Goal: Transaction & Acquisition: Obtain resource

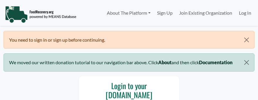
scroll to position [122, 0]
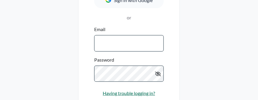
select select "Language Translate Widget"
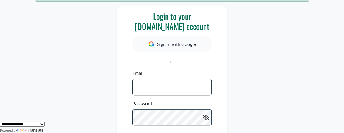
scroll to position [68, 0]
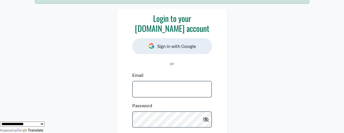
click at [176, 47] on button "Sign in with Google" at bounding box center [171, 46] width 79 height 16
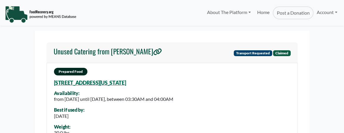
select select "Language Translate Widget"
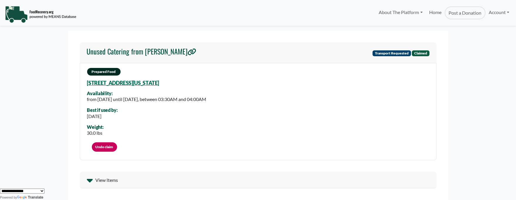
click at [90, 133] on icon at bounding box center [90, 180] width 6 height 9
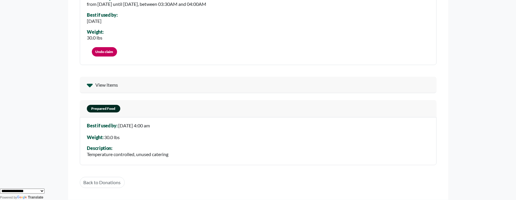
scroll to position [93, 0]
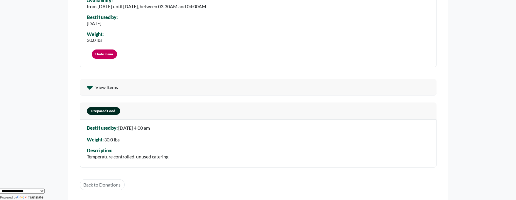
click at [112, 111] on span "Prepared Food" at bounding box center [103, 111] width 33 height 8
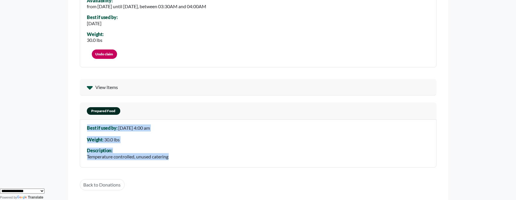
drag, startPoint x: 86, startPoint y: 128, endPoint x: 170, endPoint y: 164, distance: 92.1
click at [174, 133] on div "Best if used by: 13 Sep 2025, 4:00 am Weight: 30.0 lbs Description: Temperature…" at bounding box center [258, 144] width 356 height 48
copy div "Best if used by: 13 Sep 2025, 4:00 am Weight: 30.0 lbs Description: Temperature…"
click at [109, 53] on link "Undo claim" at bounding box center [104, 54] width 25 height 9
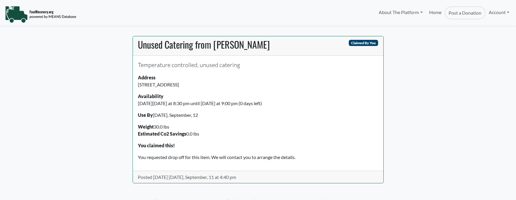
select select "Language Translate Widget"
click at [359, 41] on span "Claimed By You" at bounding box center [363, 43] width 29 height 6
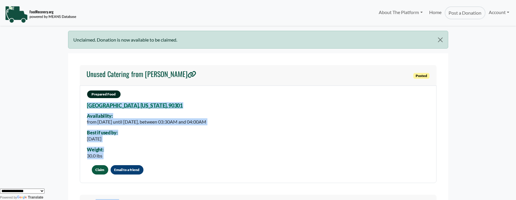
drag, startPoint x: 85, startPoint y: 106, endPoint x: 297, endPoint y: 190, distance: 228.0
click at [297, 190] on body "About The Platform How It Works FAQs Documentation Home Post a Donation Account…" at bounding box center [258, 100] width 516 height 200
copy body "Inglewood, California, 90301 Availability: from Sunday, September 14, 2025 unti…"
click at [104, 168] on button "Claim" at bounding box center [100, 169] width 16 height 9
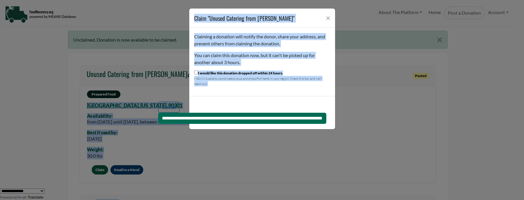
click at [380, 105] on div "**********" at bounding box center [262, 100] width 524 height 200
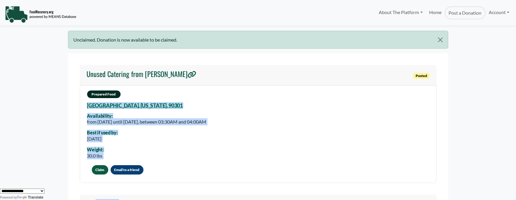
click at [101, 166] on button "Claim" at bounding box center [100, 169] width 16 height 9
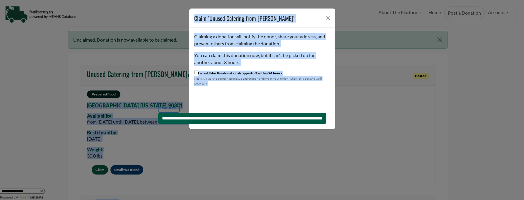
click at [245, 118] on input "**********" at bounding box center [242, 118] width 168 height 11
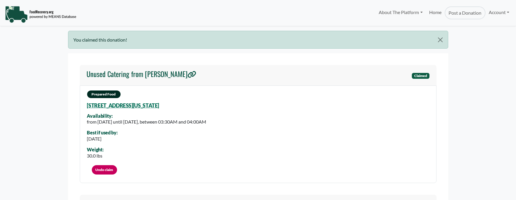
select select "Language Translate Widget"
click at [441, 40] on button "Close" at bounding box center [439, 40] width 15 height 18
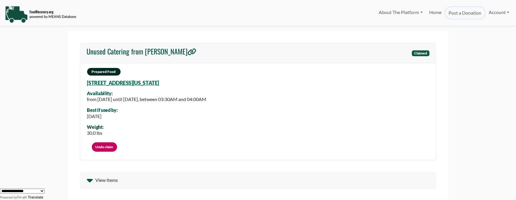
click at [101, 47] on h4 "Unused Catering from [PERSON_NAME]" at bounding box center [142, 51] width 110 height 9
select select "Language Translate Widget"
click at [108, 50] on h4 "Unused Catering from [PERSON_NAME]" at bounding box center [142, 51] width 110 height 9
select select "Language Translate Widget"
click at [429, 11] on link "Home" at bounding box center [435, 12] width 19 height 13
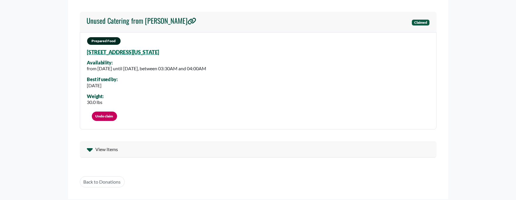
scroll to position [28, 0]
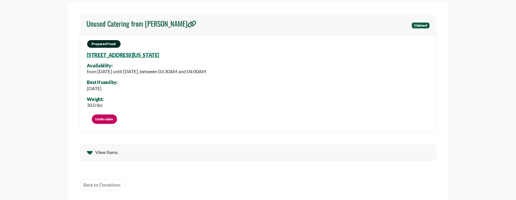
click at [89, 152] on icon at bounding box center [89, 153] width 6 height 4
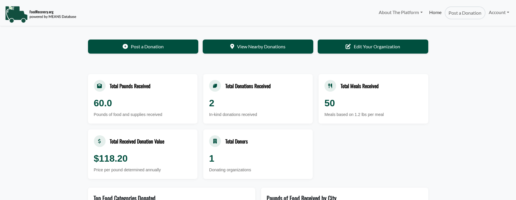
select select "Language Translate Widget"
click at [268, 106] on div "2" at bounding box center [258, 102] width 98 height 14
click at [256, 86] on div "Total Donations Received" at bounding box center [247, 85] width 45 height 8
click at [379, 112] on div "Meals based on 1.2 lbs per meal" at bounding box center [373, 113] width 98 height 6
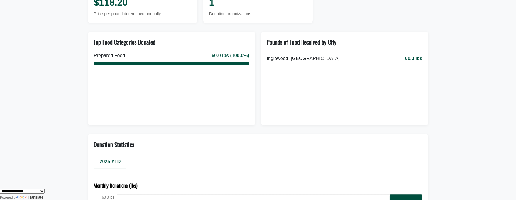
scroll to position [175, 0]
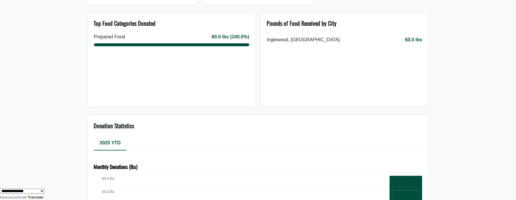
drag, startPoint x: 518, startPoint y: 1, endPoint x: 490, endPoint y: 87, distance: 90.3
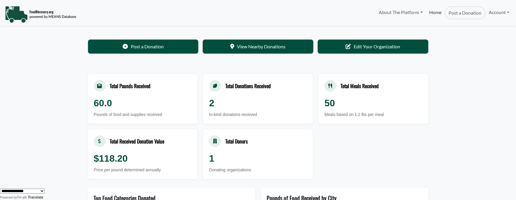
click at [435, 14] on link "Home" at bounding box center [435, 12] width 19 height 13
select select "Language Translate Widget"
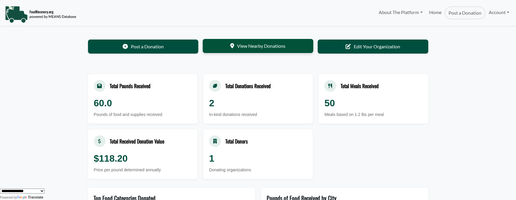
click at [250, 49] on link "View Nearby Donations" at bounding box center [258, 46] width 111 height 14
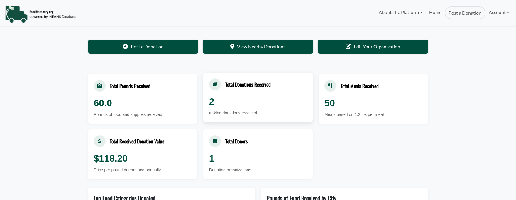
click at [258, 100] on div "2" at bounding box center [258, 102] width 98 height 14
click at [431, 13] on link "Home" at bounding box center [435, 12] width 19 height 13
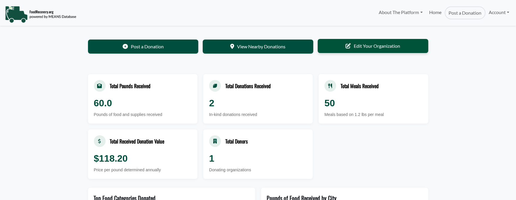
select select "Language Translate Widget"
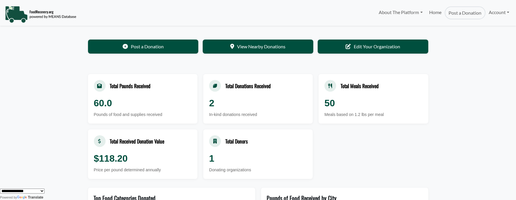
click at [376, 54] on div "Post a Donation View Nearby Donations Edit Your Organization" at bounding box center [258, 47] width 340 height 14
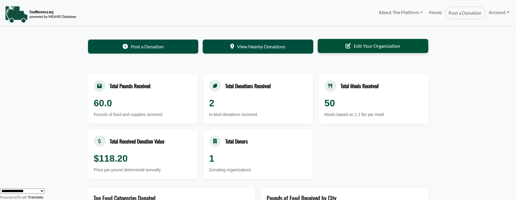
click at [374, 43] on link "Edit Your Organization" at bounding box center [372, 46] width 111 height 14
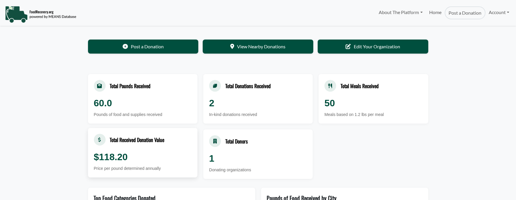
click at [145, 136] on div "Total Received Donation Value" at bounding box center [137, 140] width 55 height 8
click at [158, 148] on div "Total Received Donation Value $118.20 Price per pound determined annually" at bounding box center [142, 153] width 109 height 50
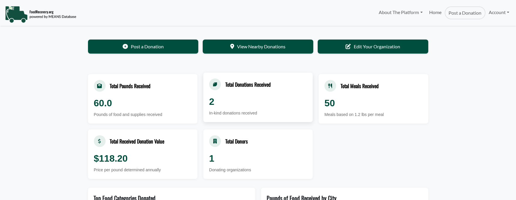
click at [268, 107] on div "2" at bounding box center [258, 102] width 98 height 14
click at [267, 107] on div "2" at bounding box center [258, 102] width 98 height 14
click at [267, 108] on div "2" at bounding box center [258, 102] width 98 height 14
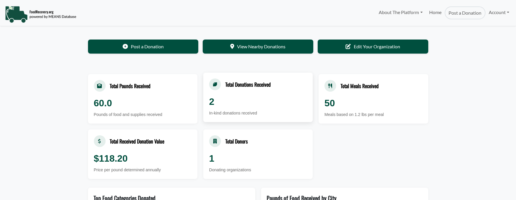
drag, startPoint x: 245, startPoint y: 101, endPoint x: 222, endPoint y: 108, distance: 23.9
click at [222, 108] on div "2" at bounding box center [258, 102] width 98 height 14
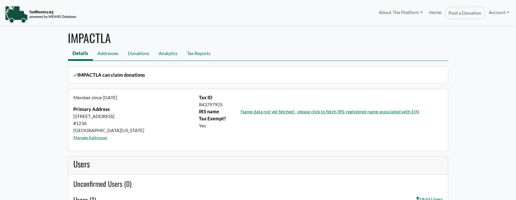
select select "Language Translate Widget"
click at [138, 52] on link "Donations" at bounding box center [138, 53] width 31 height 13
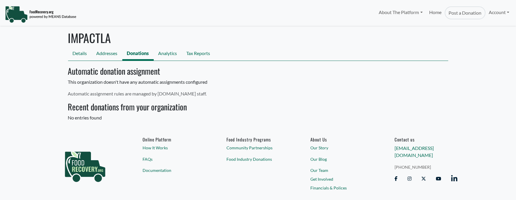
select select "Language Translate Widget"
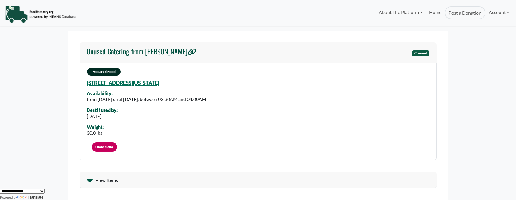
click at [421, 51] on span "Claimed" at bounding box center [421, 53] width 18 height 6
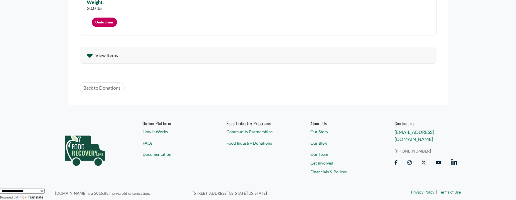
scroll to position [125, 0]
click at [94, 52] on div "View Items" at bounding box center [258, 55] width 356 height 16
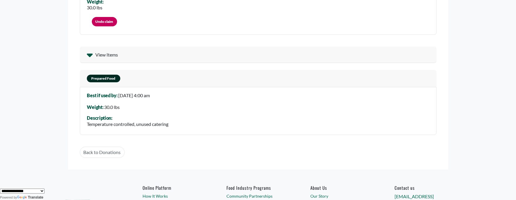
click at [109, 79] on span "Prepared Food" at bounding box center [103, 79] width 33 height 8
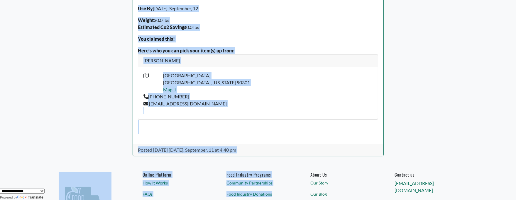
scroll to position [159, 0]
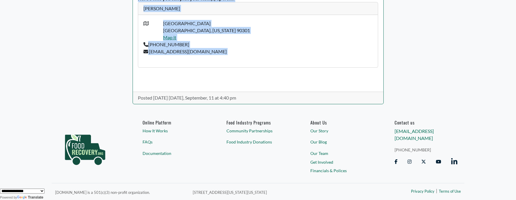
drag, startPoint x: 138, startPoint y: 42, endPoint x: 274, endPoint y: 65, distance: 138.2
copy div "Unused Catering from Chris Brown Claimed By You Temperature controlled, unused …"
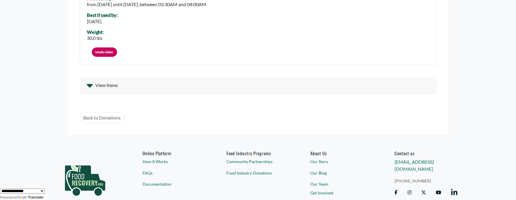
scroll to position [98, 0]
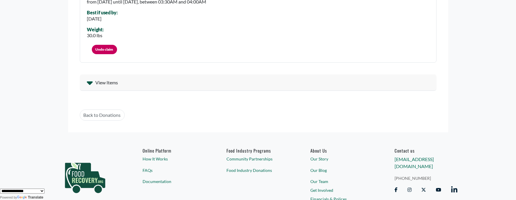
click at [92, 84] on icon at bounding box center [90, 82] width 6 height 9
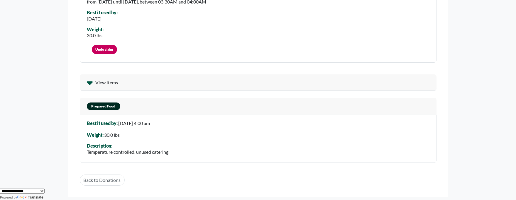
scroll to position [0, 0]
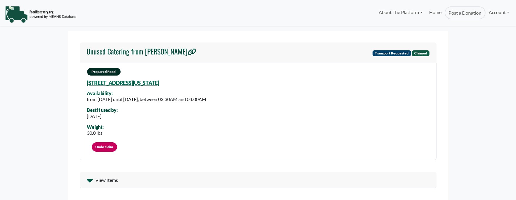
select select "Language Translate Widget"
